Goal: Navigation & Orientation: Find specific page/section

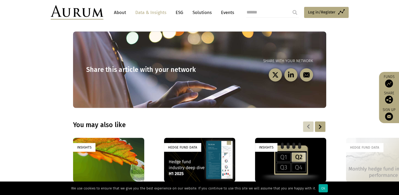
scroll to position [693, 0]
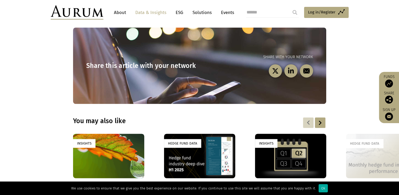
click at [32, 110] on section "You may also like Insights Tipping points, tough truths, and the case for hope …" at bounding box center [199, 195] width 399 height 183
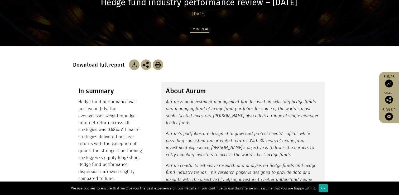
scroll to position [0, 0]
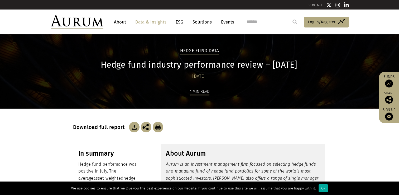
click at [119, 21] on link "About" at bounding box center [119, 22] width 17 height 10
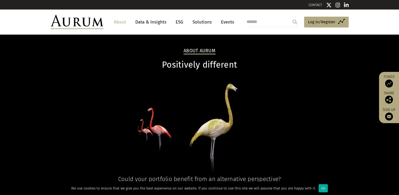
click at [154, 22] on link "Data & Insights" at bounding box center [151, 22] width 36 height 10
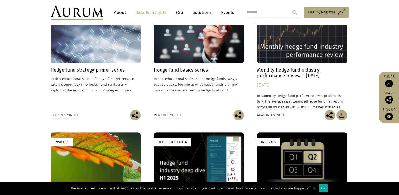
scroll to position [186, 0]
